Goal: Task Accomplishment & Management: Use online tool/utility

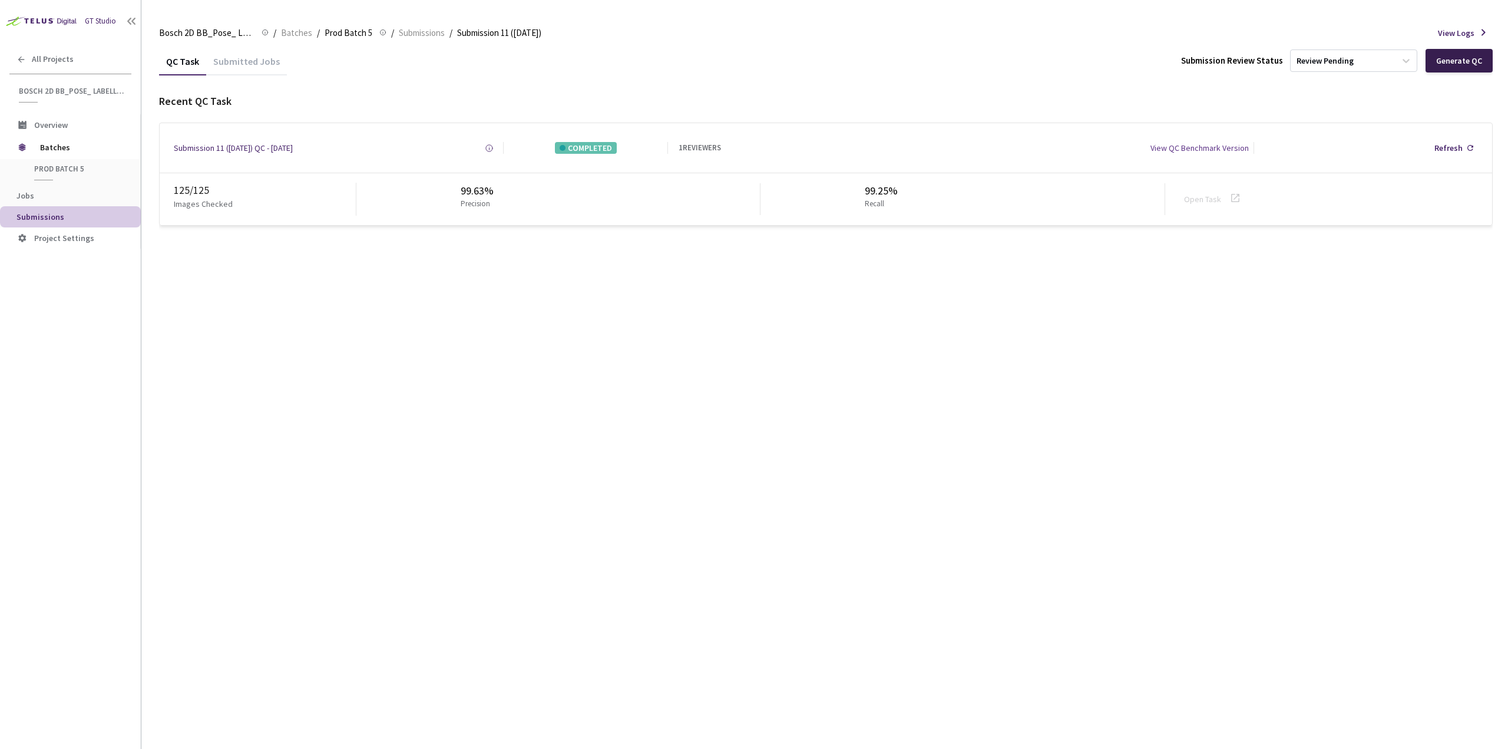
click at [1459, 63] on div "Generate QC" at bounding box center [1459, 60] width 46 height 9
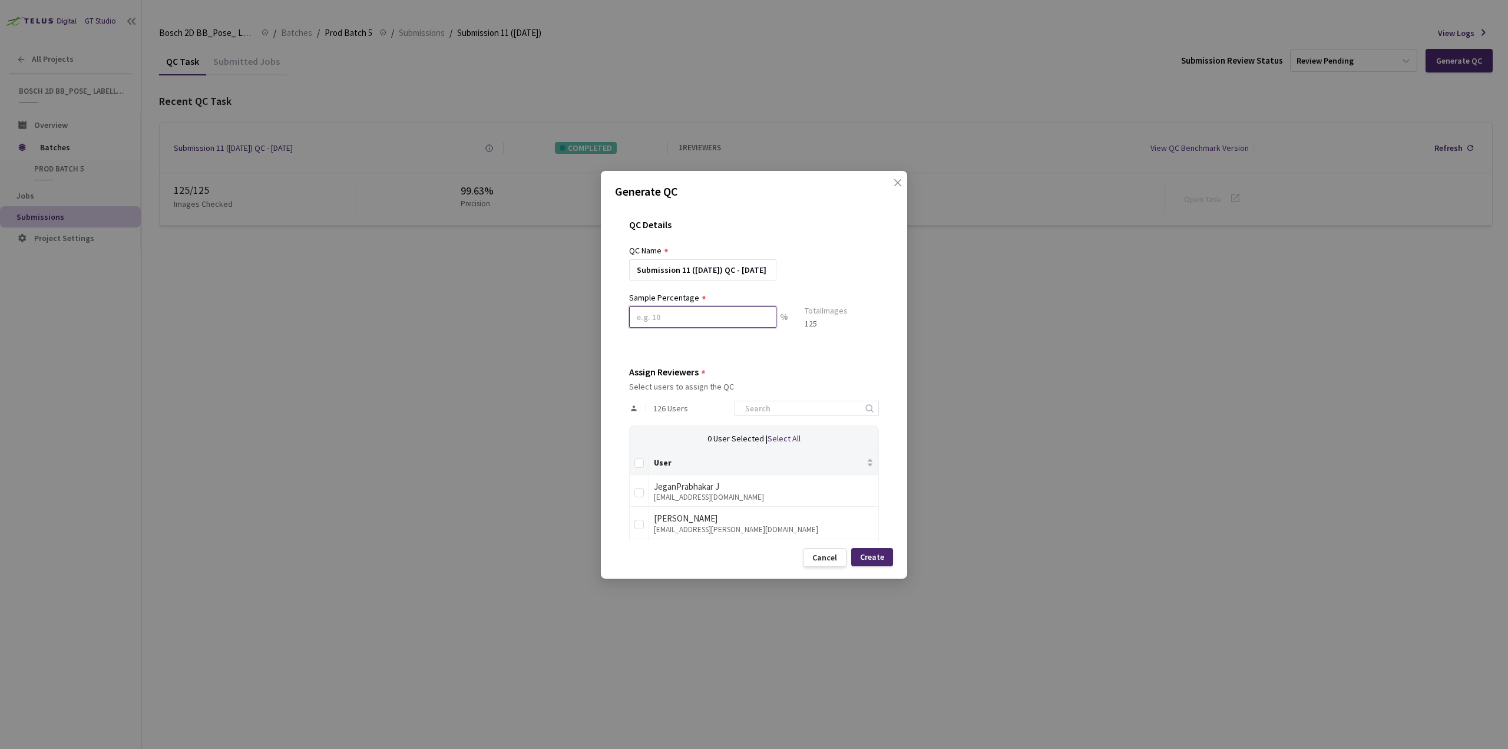
click at [708, 322] on input at bounding box center [702, 316] width 147 height 21
type input "50"
click at [770, 413] on input at bounding box center [800, 413] width 125 height 14
type input "dr"
click at [639, 534] on input "checkbox" at bounding box center [638, 528] width 9 height 9
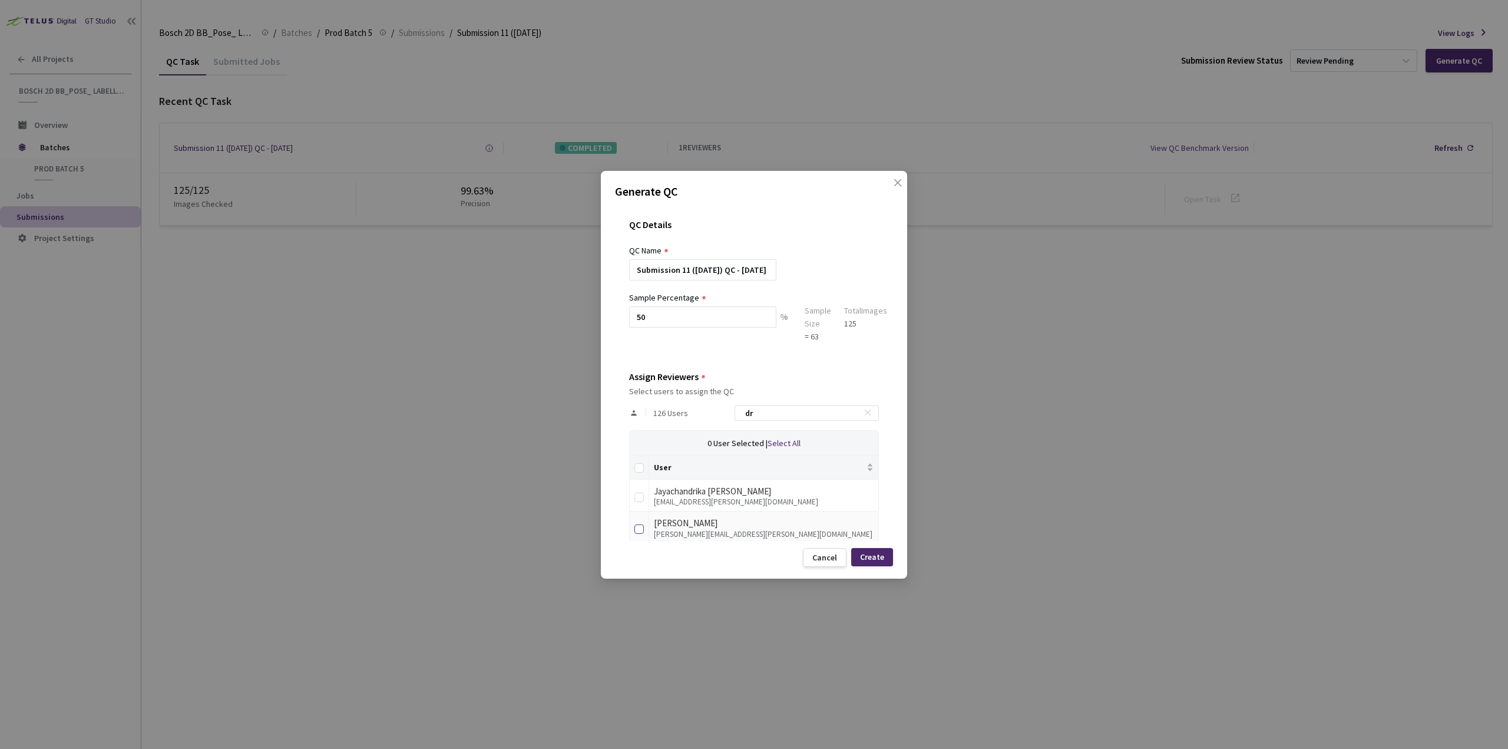
checkbox input "true"
click at [880, 555] on div "Create" at bounding box center [872, 556] width 24 height 9
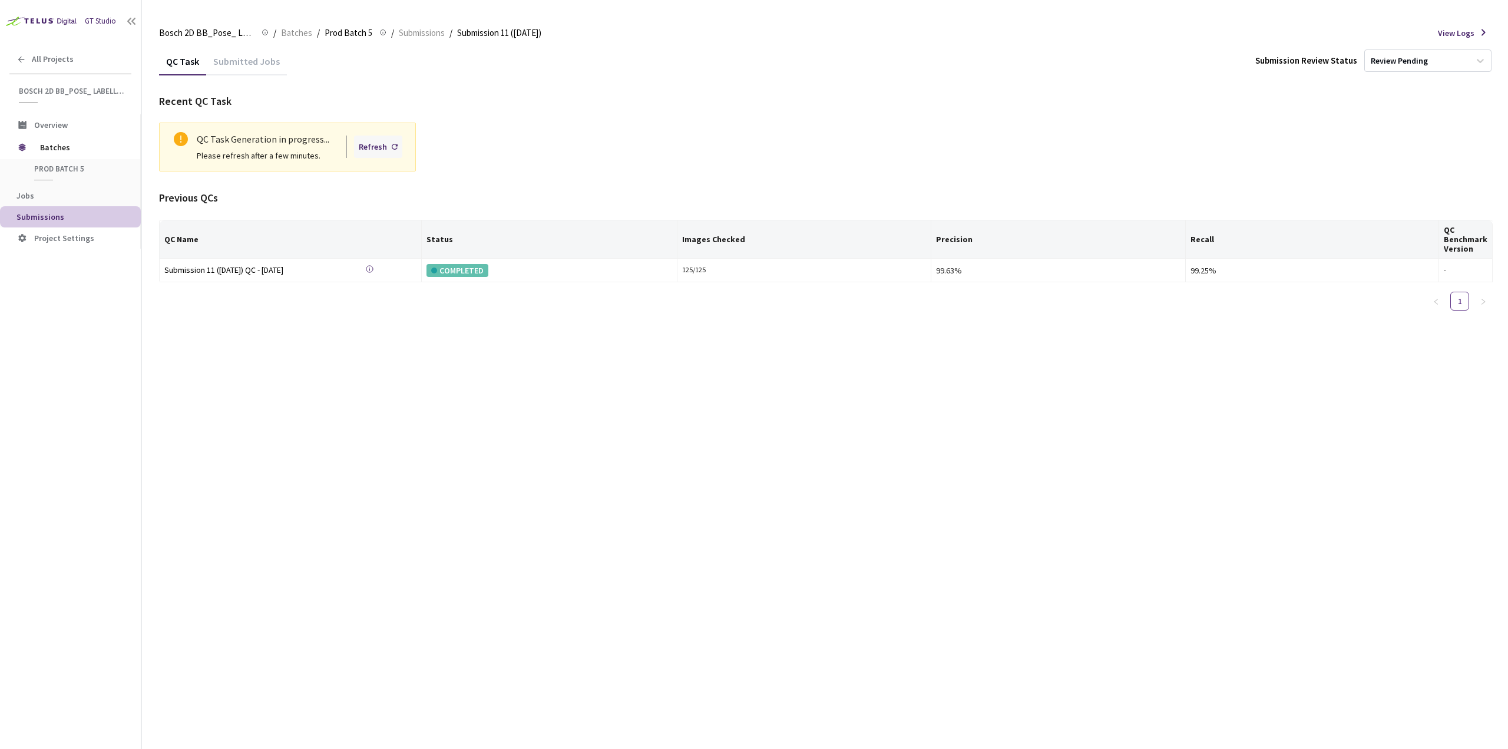
click at [385, 145] on div "Refresh" at bounding box center [373, 146] width 28 height 13
click at [399, 456] on div "QC Task Submitted Jobs Submission Review Status Review Pending Recent QC Task Q…" at bounding box center [825, 397] width 1333 height 701
click at [380, 141] on div "Refresh" at bounding box center [373, 146] width 28 height 13
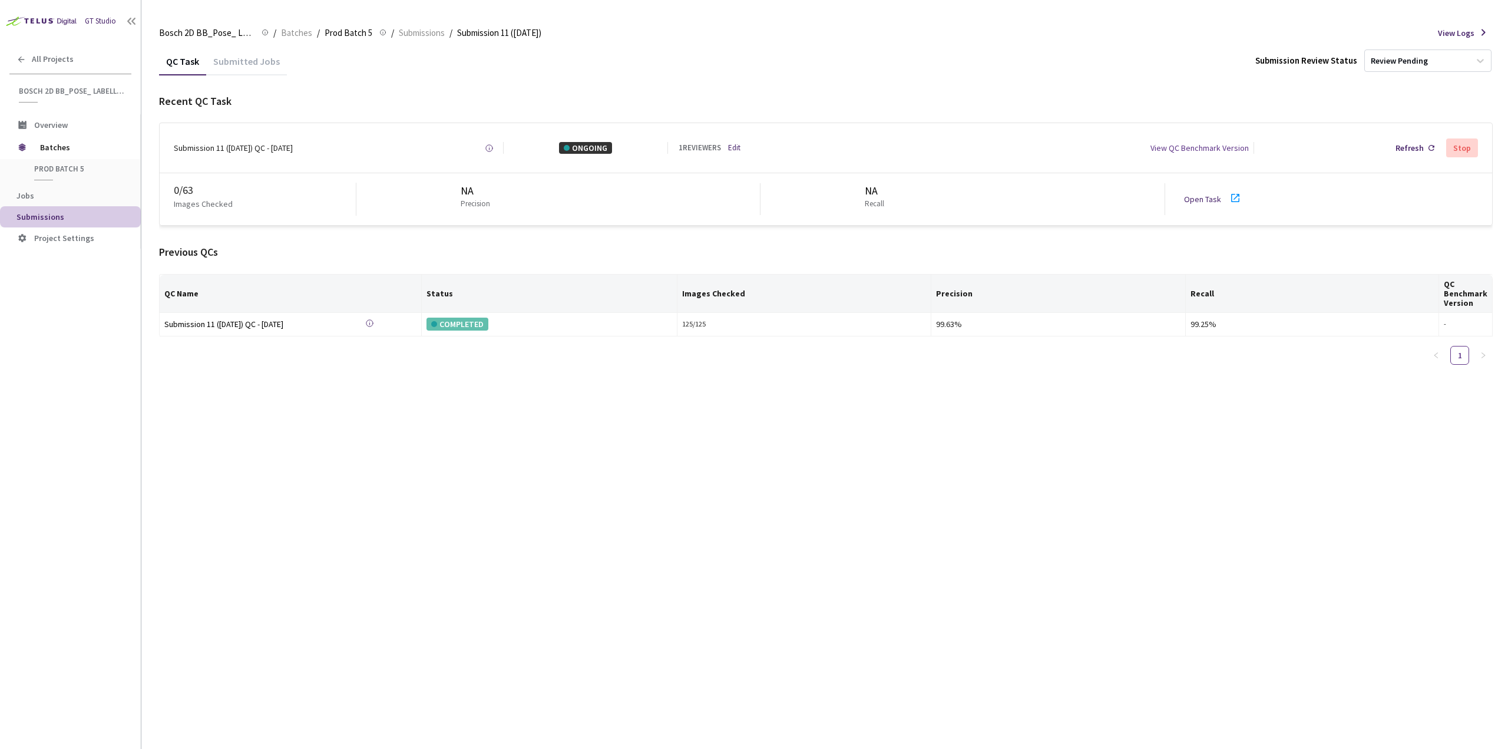
click at [1239, 201] on icon at bounding box center [1235, 198] width 14 height 14
click at [1231, 196] on icon at bounding box center [1235, 198] width 8 height 8
